Goal: Transaction & Acquisition: Register for event/course

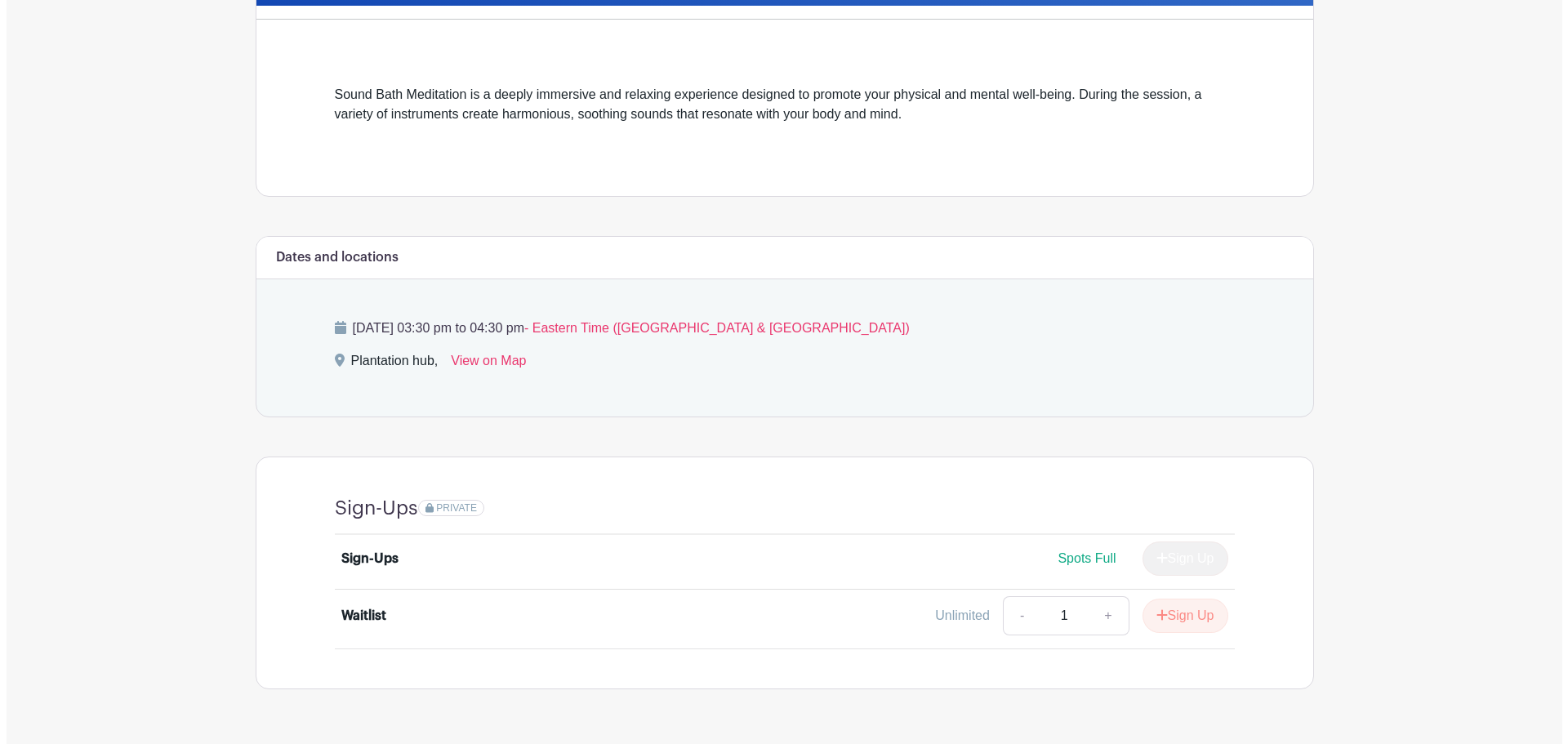
scroll to position [456, 0]
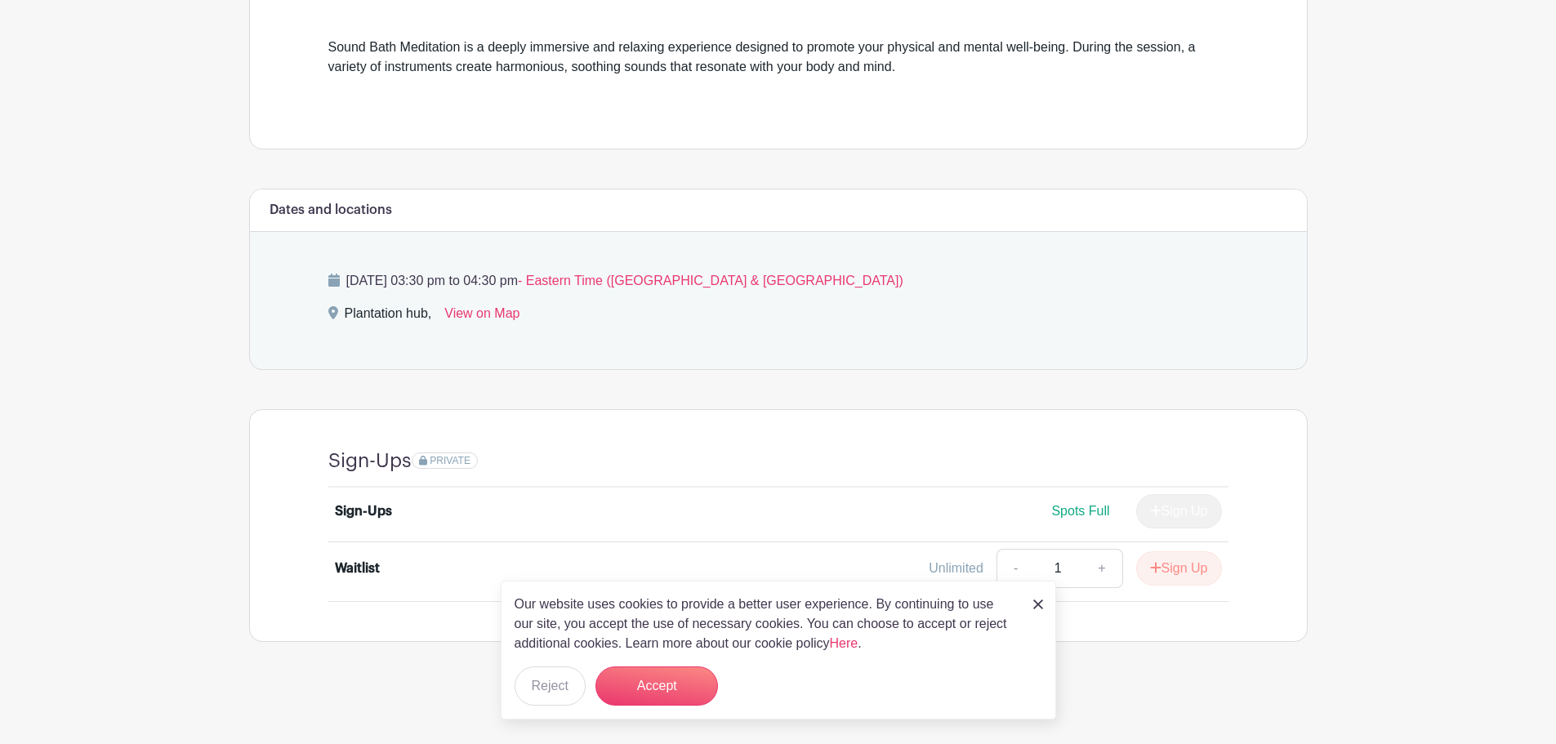
click at [1033, 609] on link at bounding box center [1038, 604] width 10 height 20
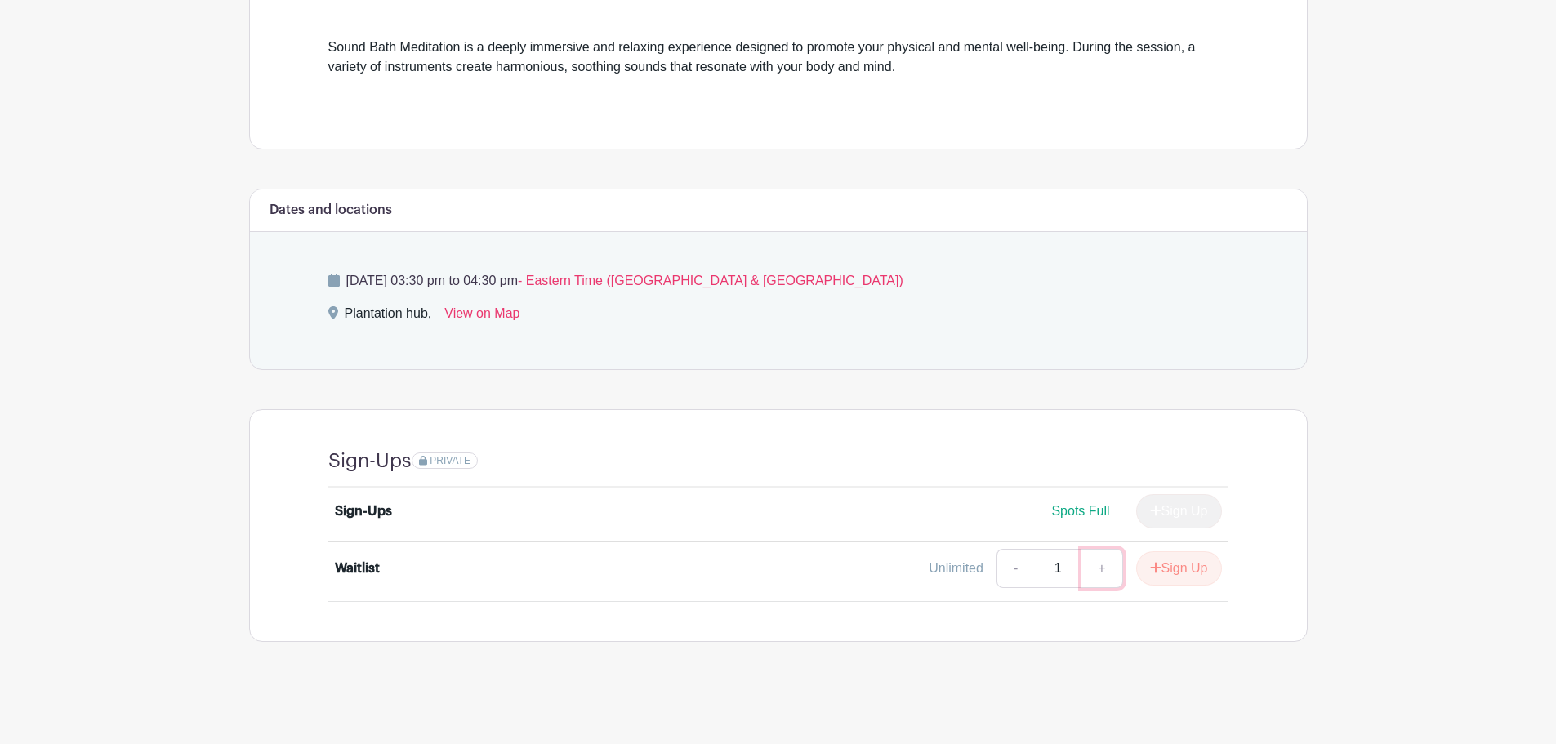
drag, startPoint x: 1103, startPoint y: 568, endPoint x: 1110, endPoint y: 576, distance: 9.8
click at [1102, 568] on link "+" at bounding box center [1101, 568] width 41 height 39
type input "2"
click at [1164, 575] on button "Sign Up" at bounding box center [1179, 568] width 86 height 34
click at [1075, 571] on link "-" at bounding box center [1068, 568] width 38 height 39
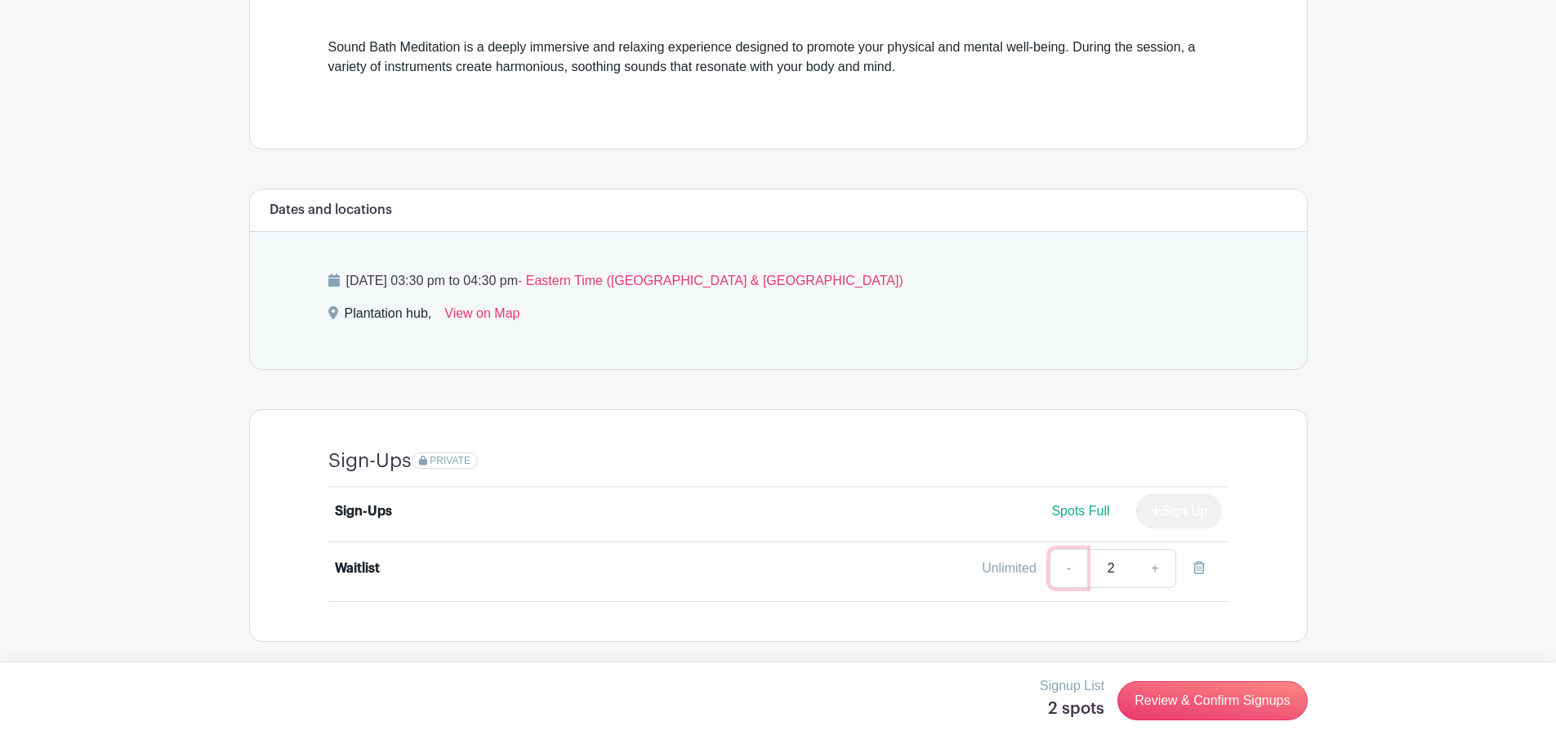
type input "1"
click at [1192, 703] on link "Review & Confirm Signups" at bounding box center [1211, 700] width 189 height 39
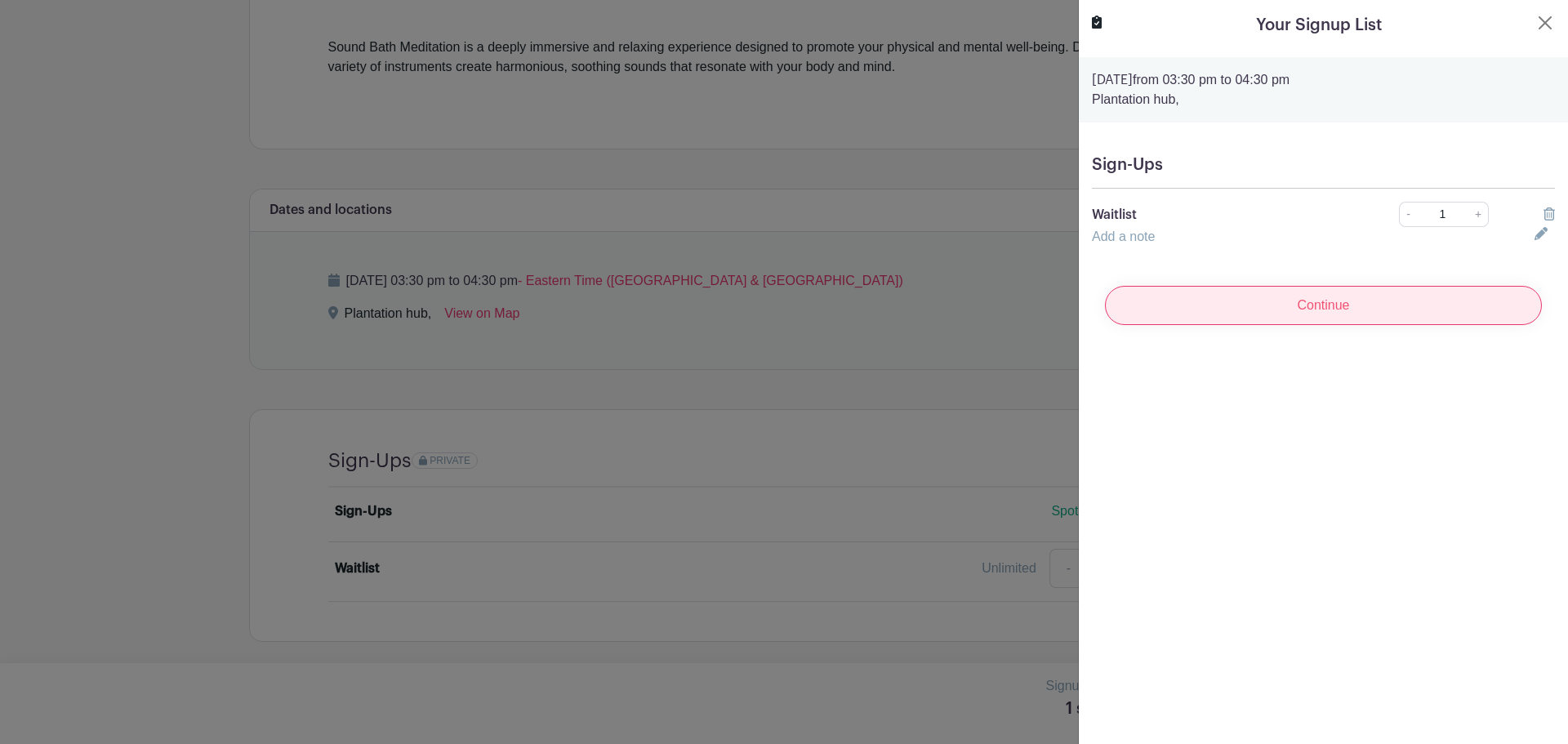
click at [1360, 307] on input "Continue" at bounding box center [1323, 305] width 437 height 39
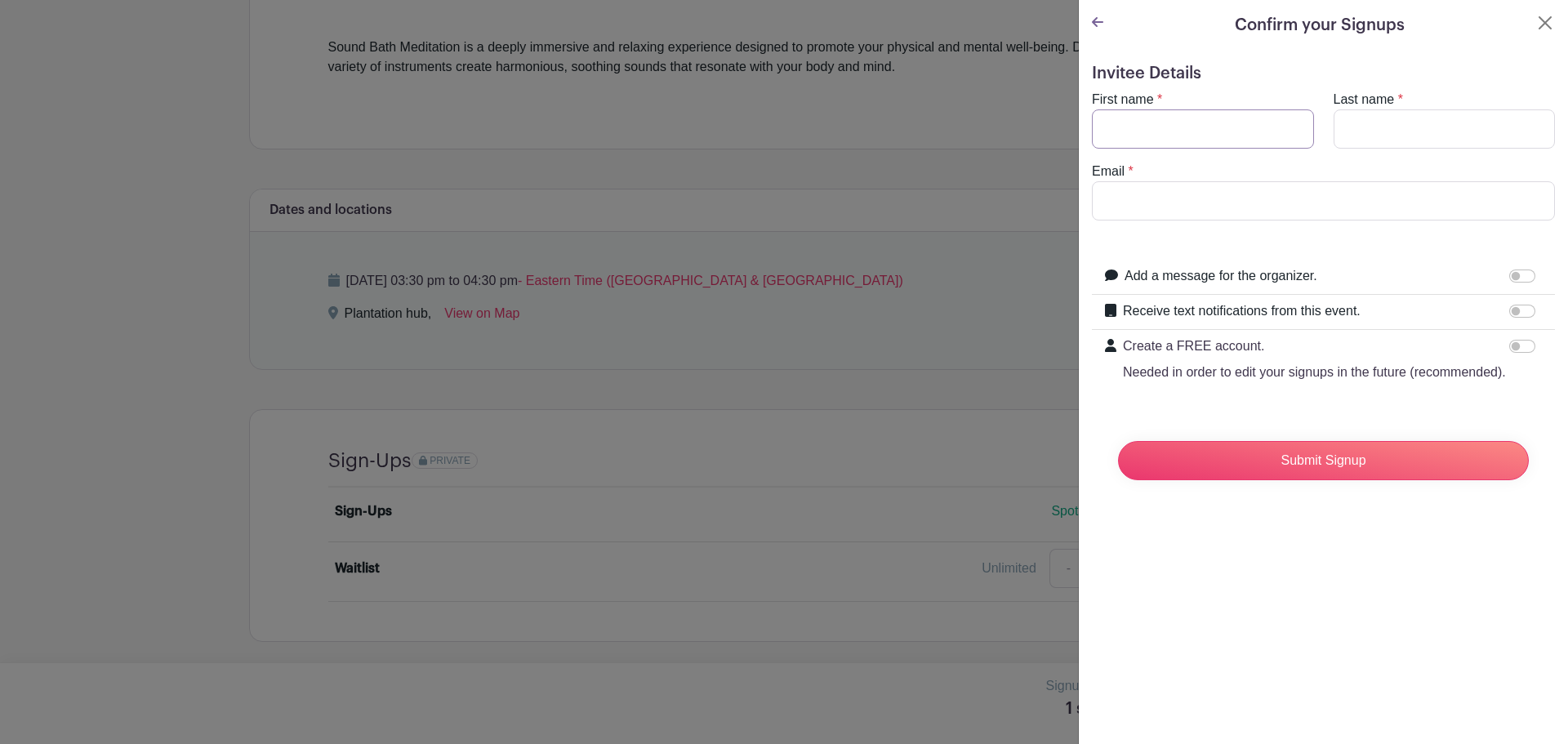
click at [1213, 145] on input "First name" at bounding box center [1203, 128] width 222 height 39
type input "Emme"
type input "Merilien"
click at [1198, 203] on input "Email" at bounding box center [1323, 200] width 463 height 39
type input "[EMAIL_ADDRESS][DOMAIN_NAME]"
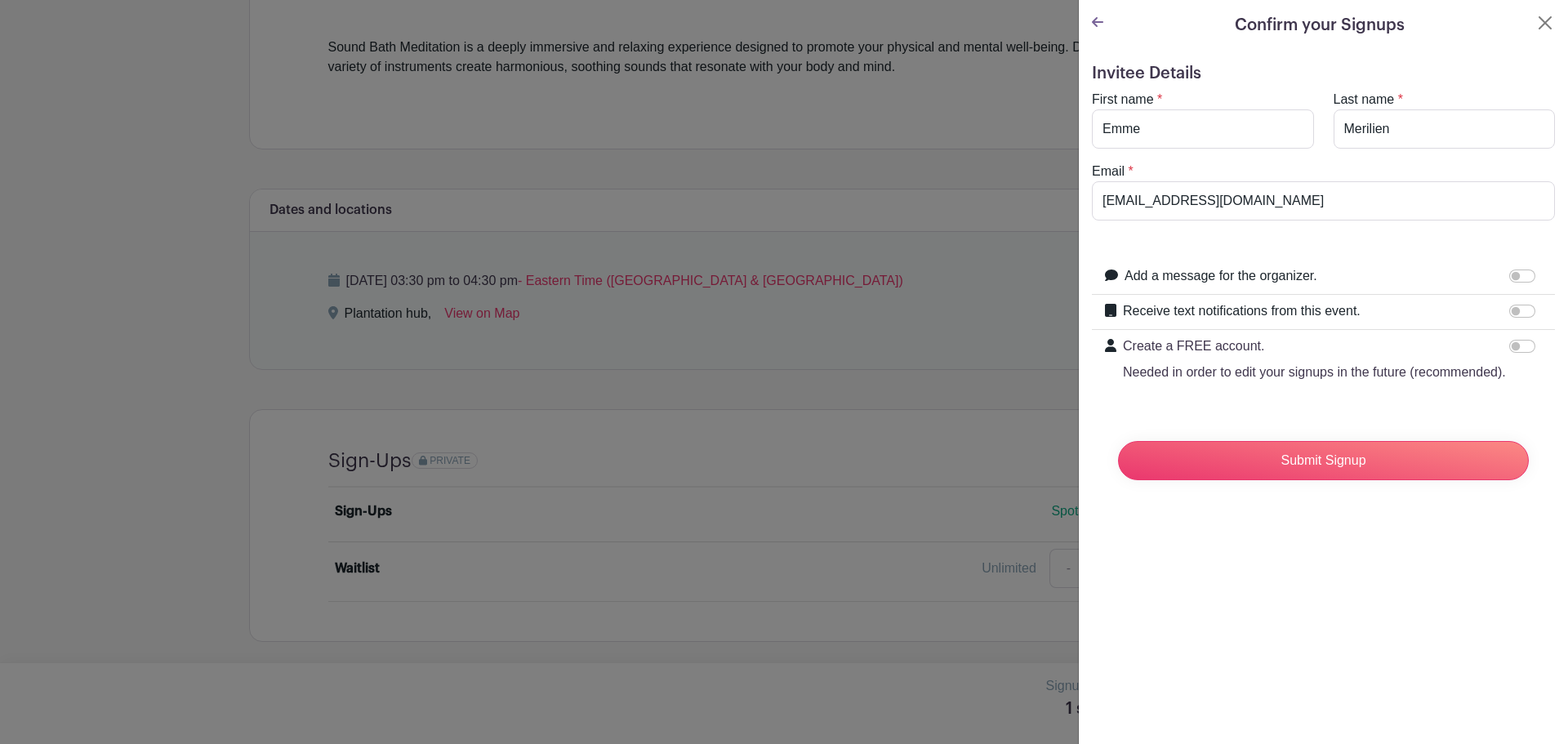
click at [1509, 270] on div at bounding box center [1525, 276] width 33 height 20
click at [1509, 275] on input "Add a message for the organizer." at bounding box center [1522, 275] width 26 height 13
checkbox input "true"
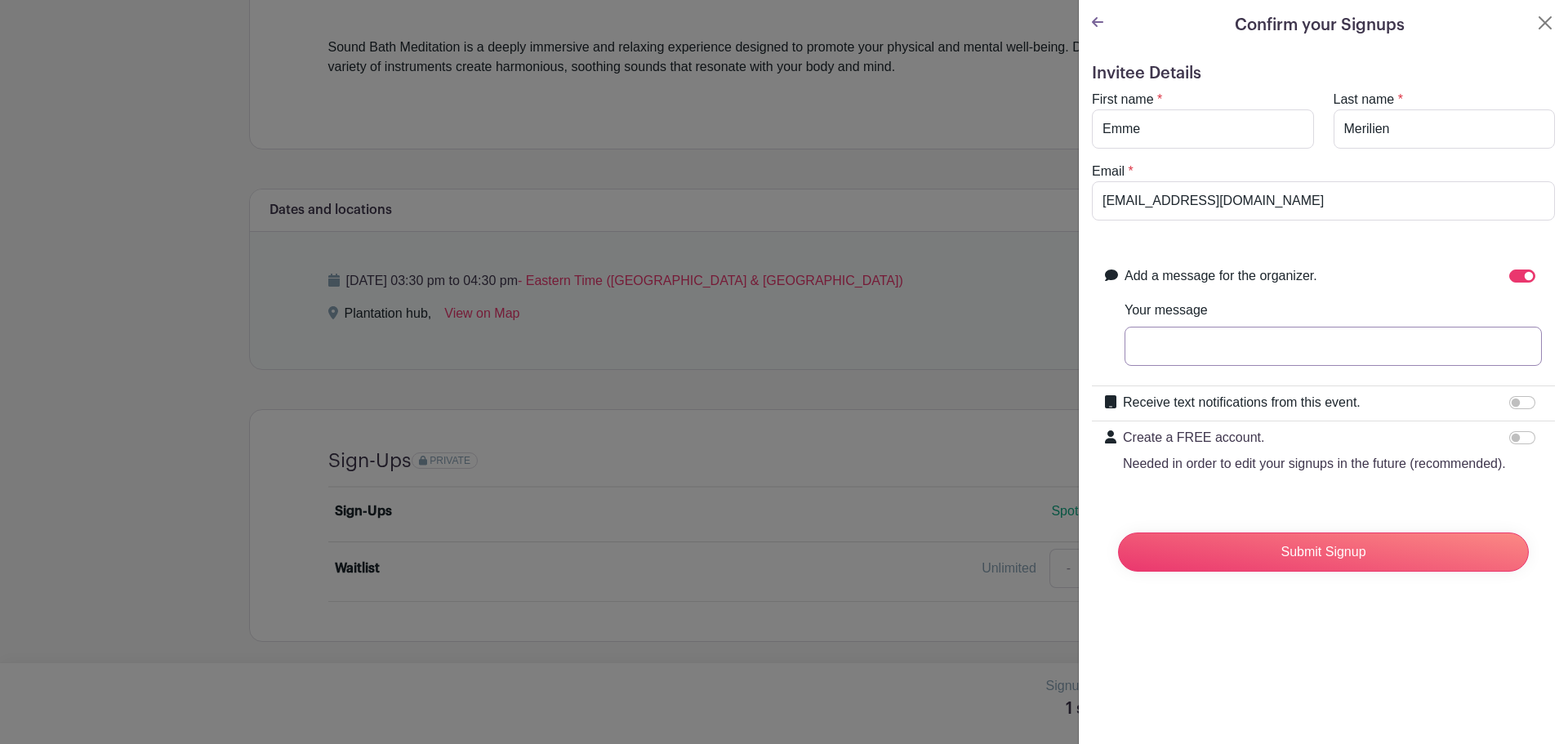
click at [1259, 363] on input "Your message" at bounding box center [1332, 346] width 417 height 39
type input "Would love to make this event- grateful for anyway you can squeeze me in =)"
click at [1518, 400] on input "Receive text notifications from this event." at bounding box center [1522, 402] width 26 height 13
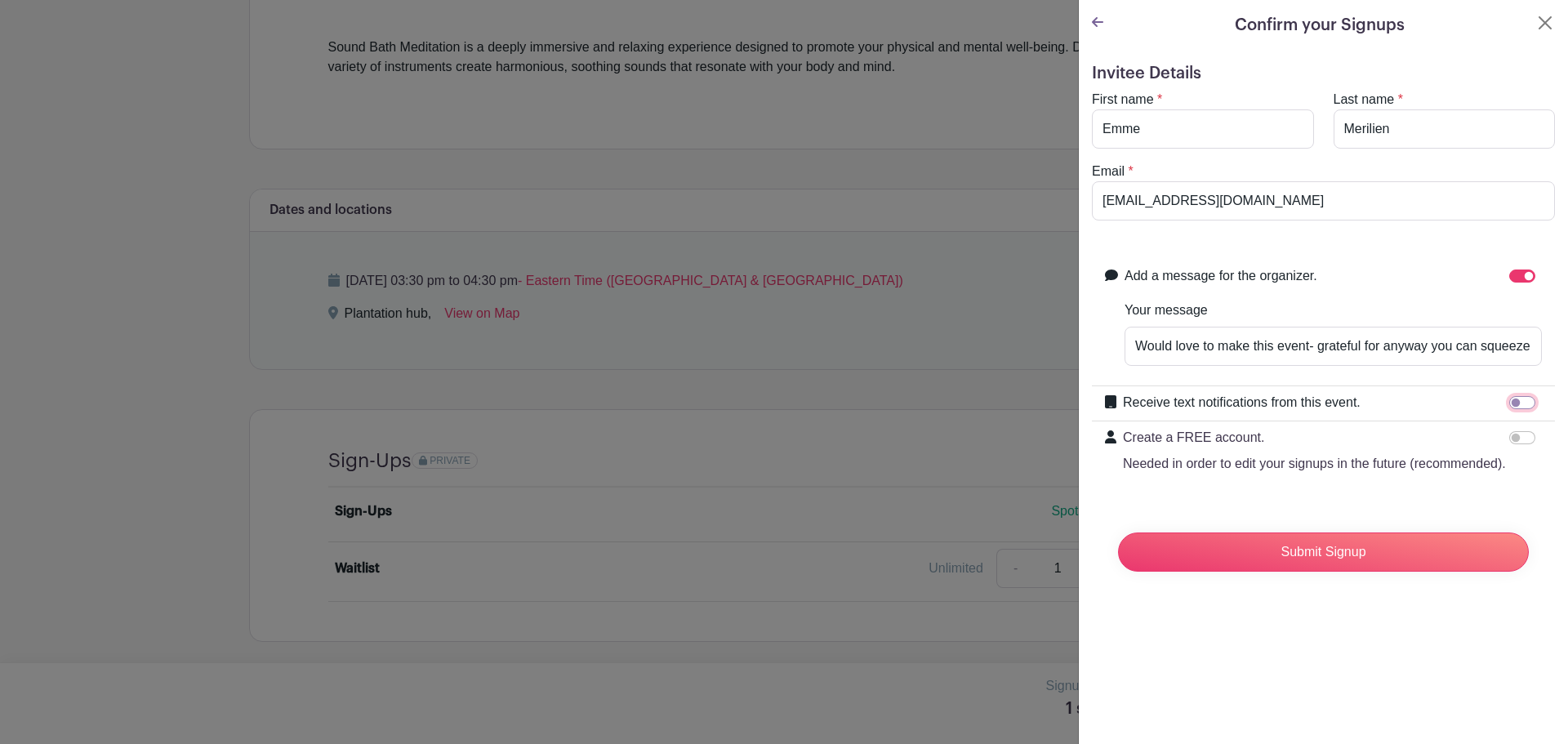
checkbox input "true"
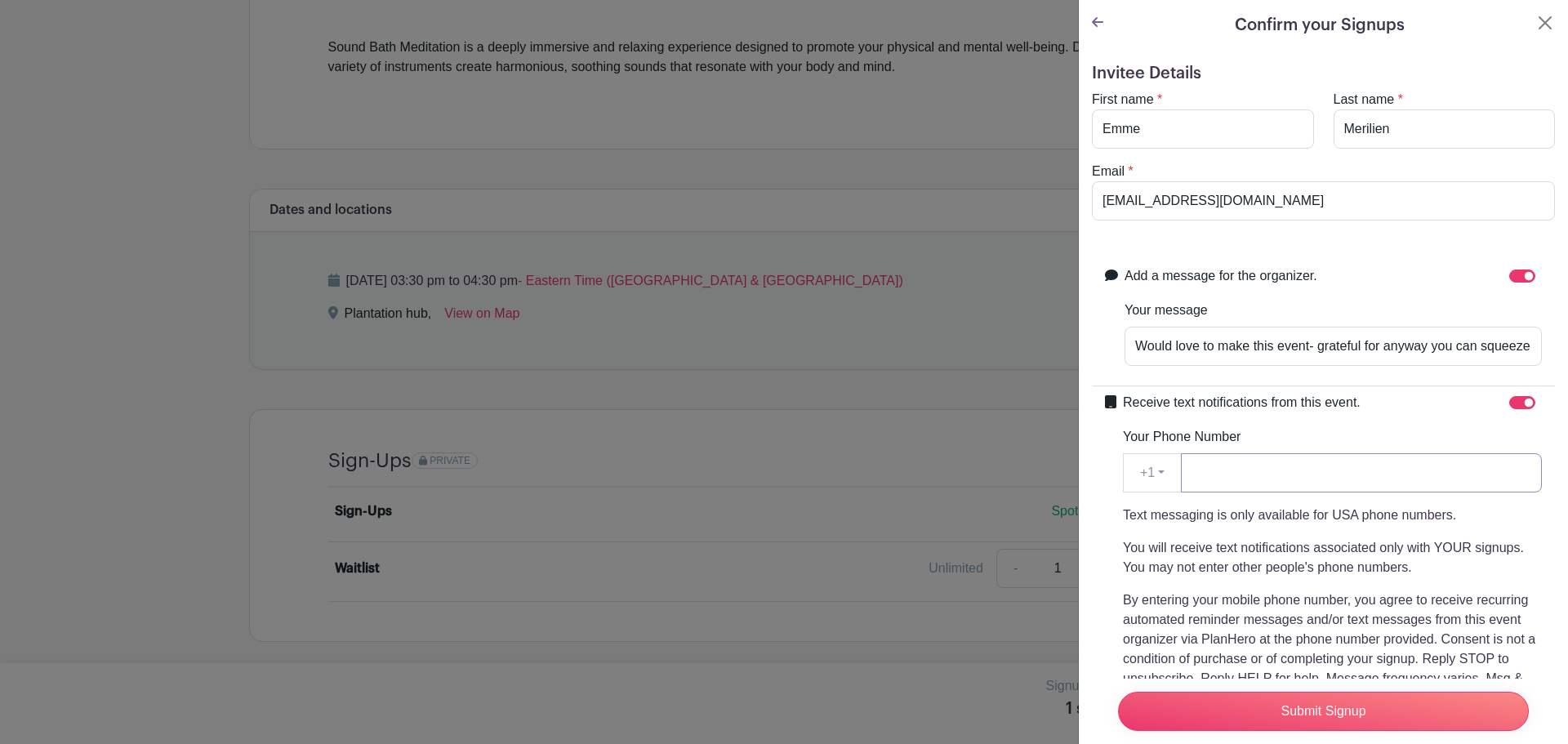
click at [1340, 475] on input "Your Phone Number" at bounding box center [1361, 472] width 361 height 39
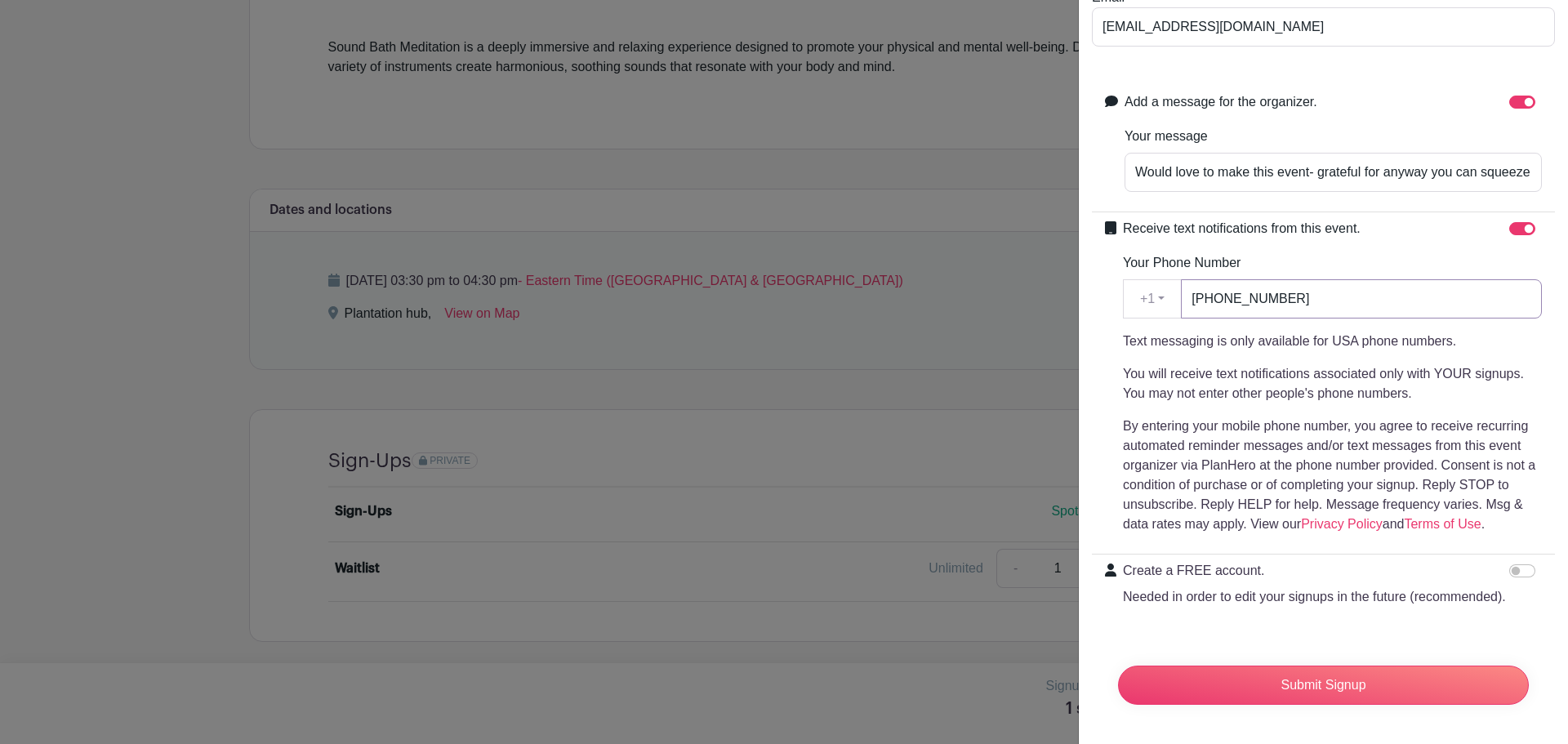
scroll to position [206, 0]
type input "[PHONE_NUMBER]"
click at [1368, 153] on input "Would love to make this event- grateful for anyway you can squeeze me in =)" at bounding box center [1332, 172] width 417 height 39
click at [1342, 153] on input "Would love to make this event- grateful for anyway you can squeeze me in =)" at bounding box center [1332, 172] width 417 height 39
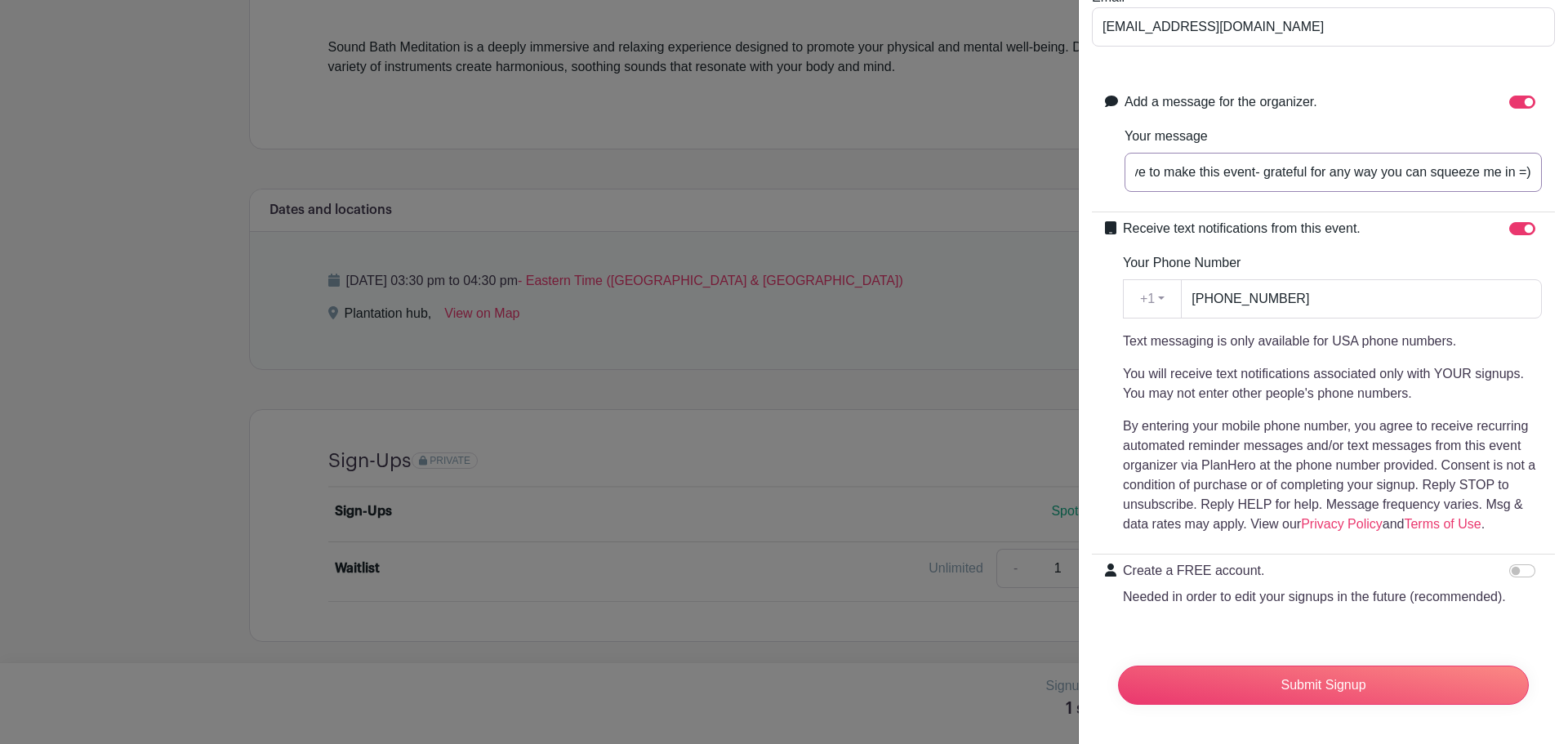
type input "Would love to make this event- grateful for any way you can squeeze me in =)"
click at [1451, 219] on div "Receive text notifications from this event." at bounding box center [1332, 229] width 419 height 21
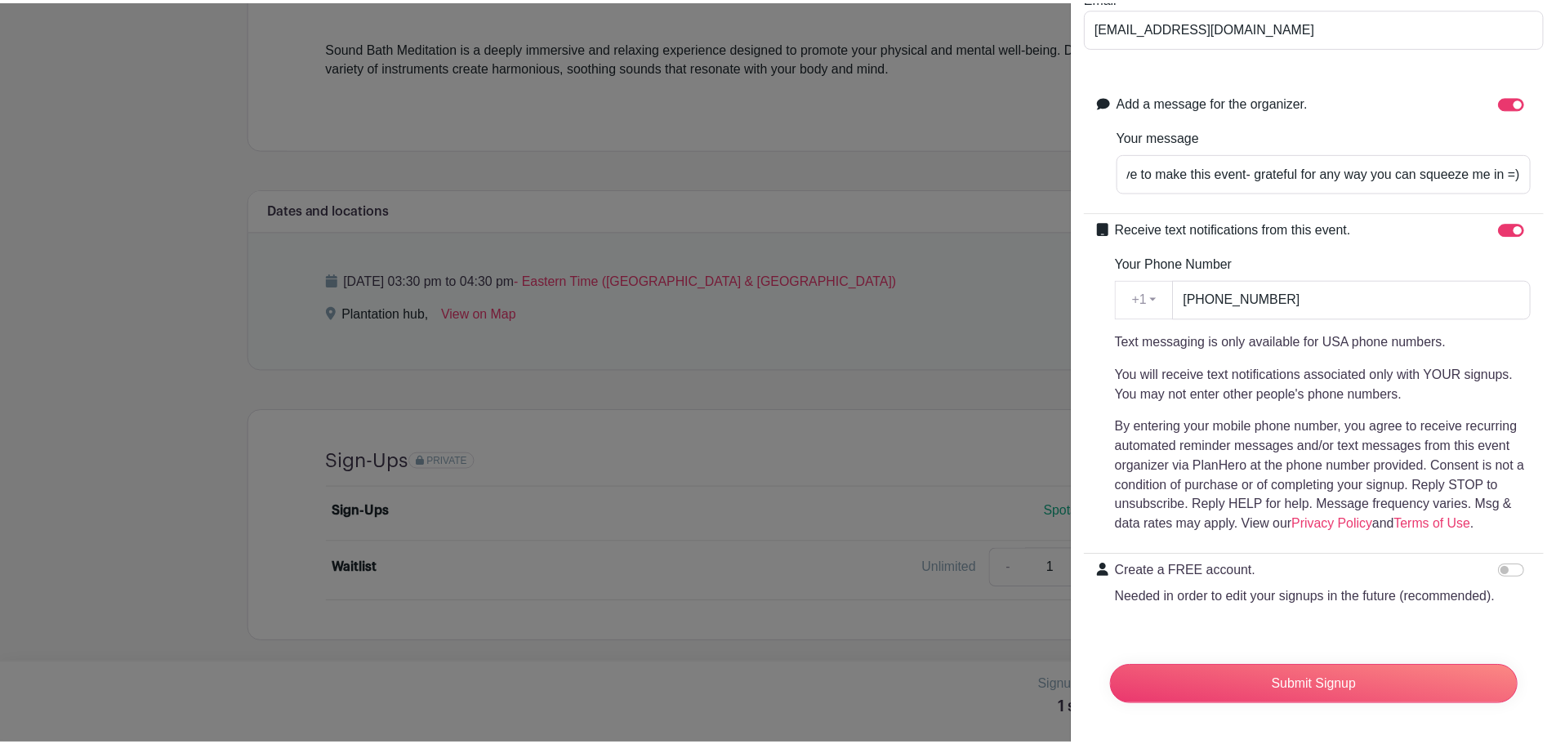
scroll to position [0, 0]
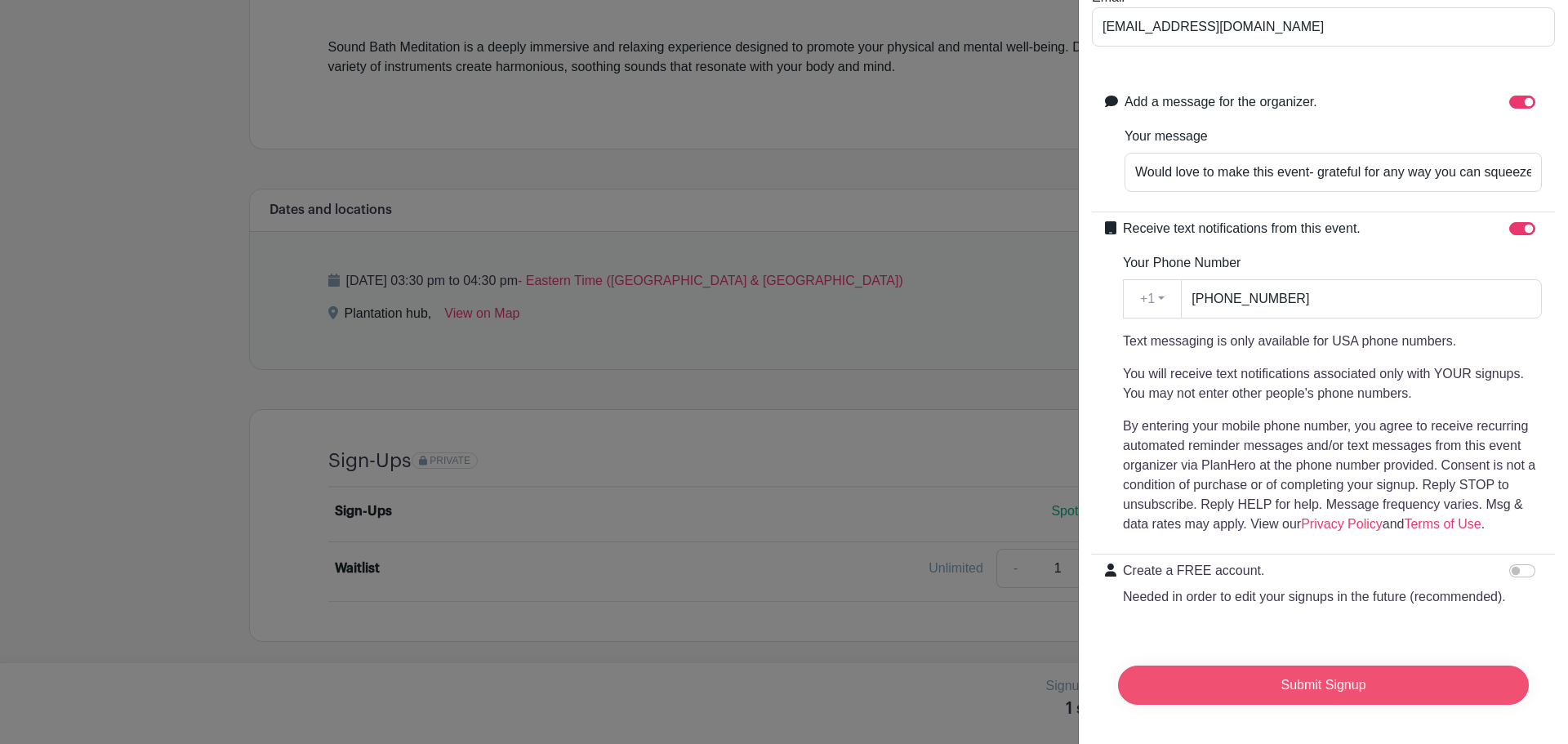
click at [1276, 671] on input "Submit Signup" at bounding box center [1323, 685] width 411 height 39
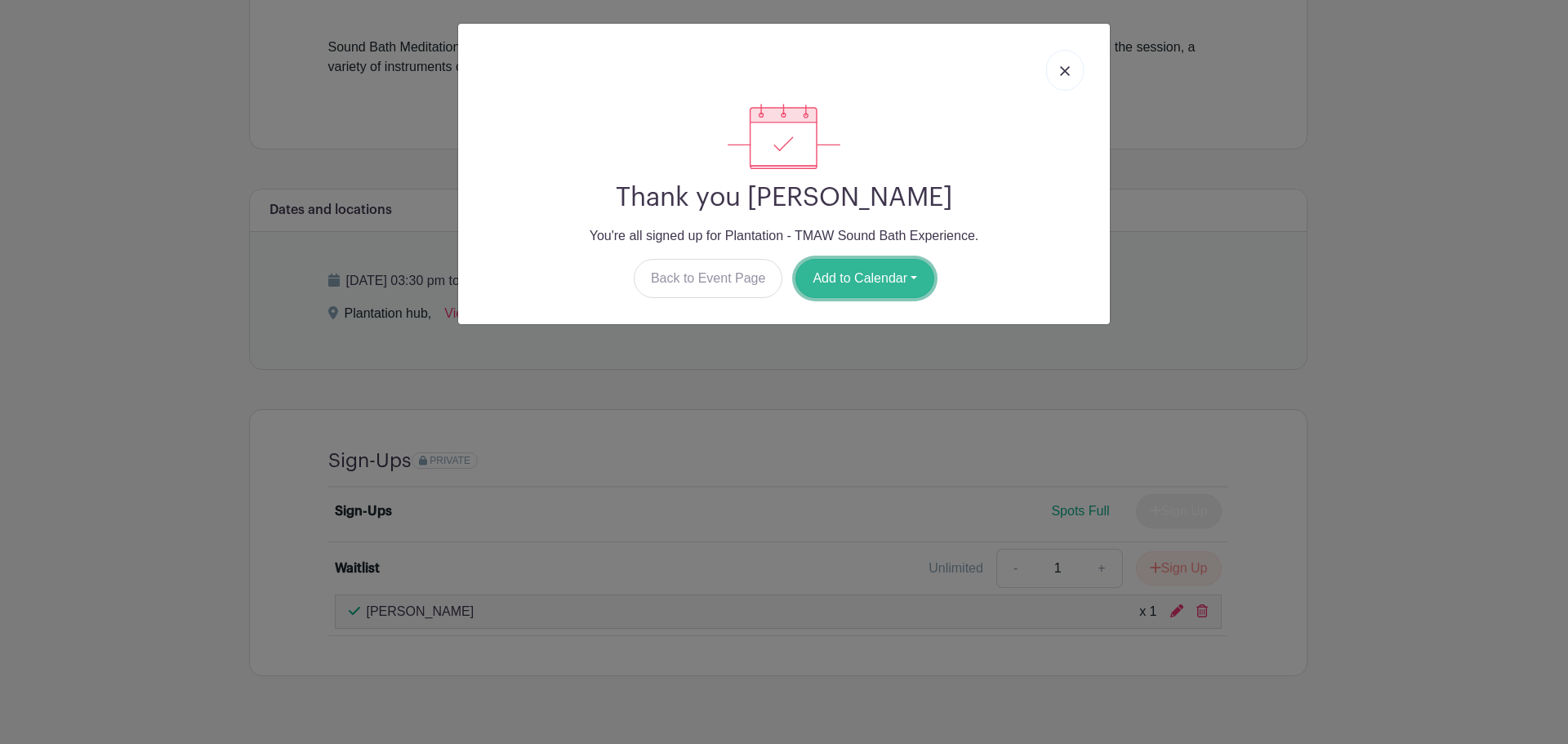
click at [826, 282] on button "Add to Calendar" at bounding box center [864, 278] width 139 height 39
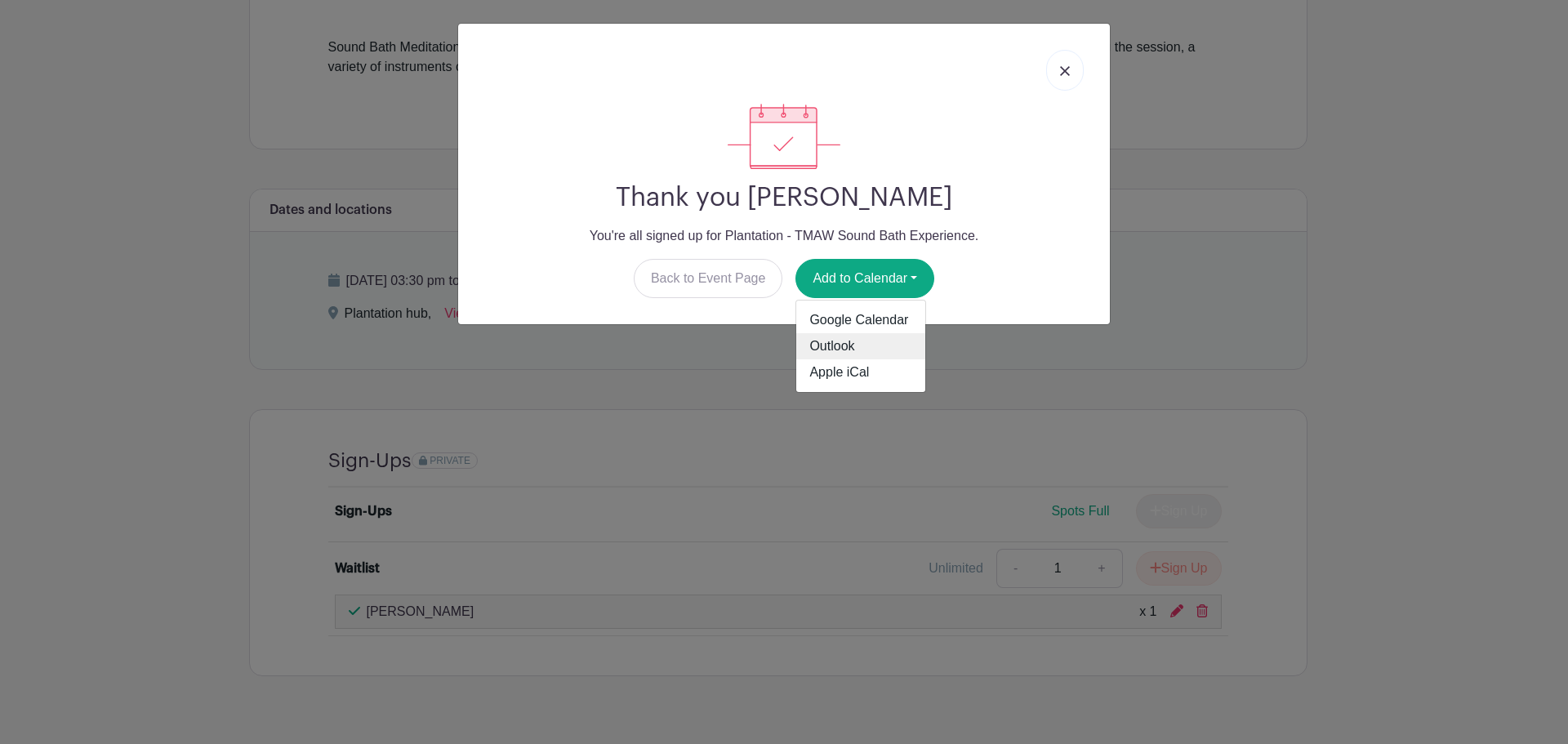
click at [839, 344] on link "Outlook" at bounding box center [860, 346] width 129 height 26
click at [1063, 69] on img at bounding box center [1065, 71] width 10 height 10
